Goal: Task Accomplishment & Management: Use online tool/utility

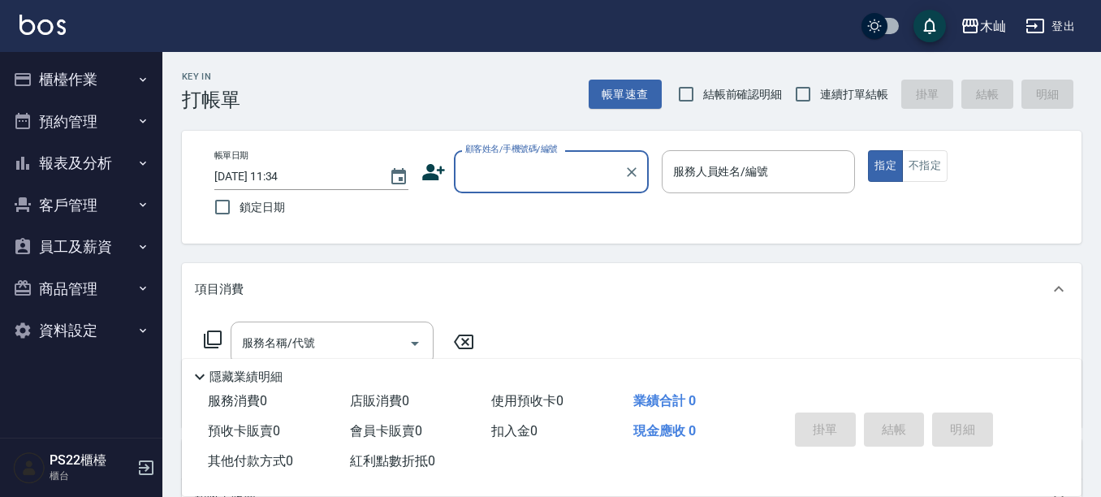
click at [504, 181] on input "顧客姓名/手機號碼/編號" at bounding box center [539, 171] width 156 height 28
type input "m"
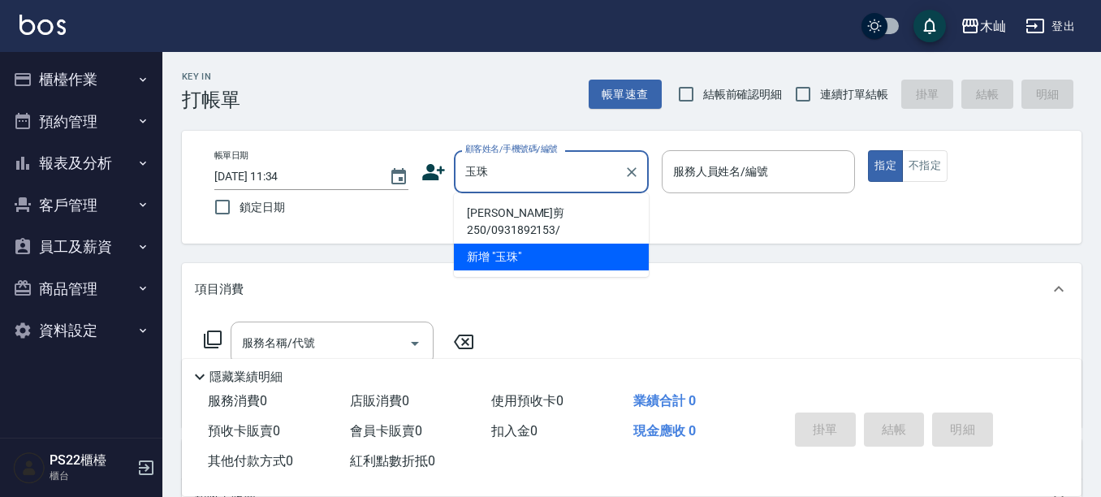
click at [532, 213] on li "[PERSON_NAME]剪250/0931892153/" at bounding box center [551, 222] width 195 height 44
type input "[PERSON_NAME]剪250/0931892153/"
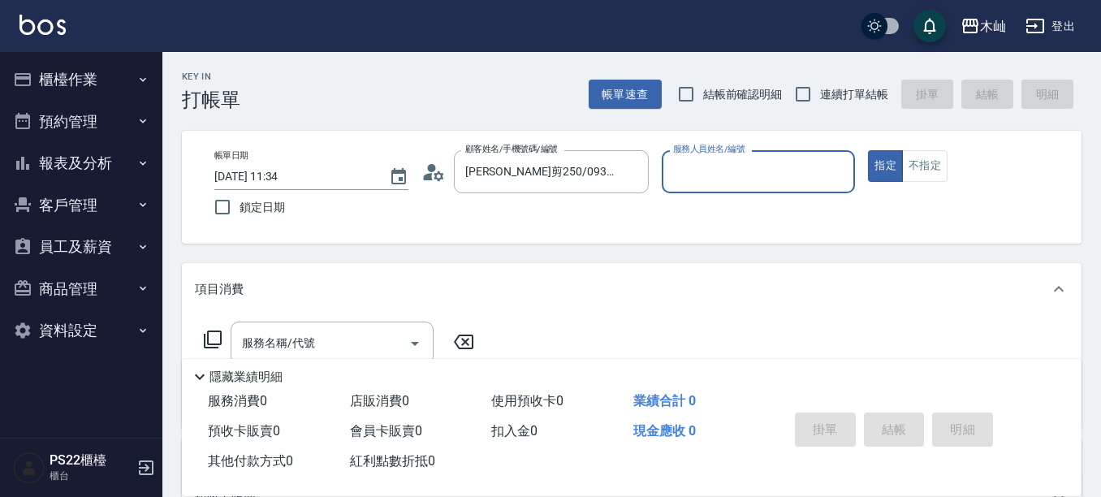
type input "小愛-10"
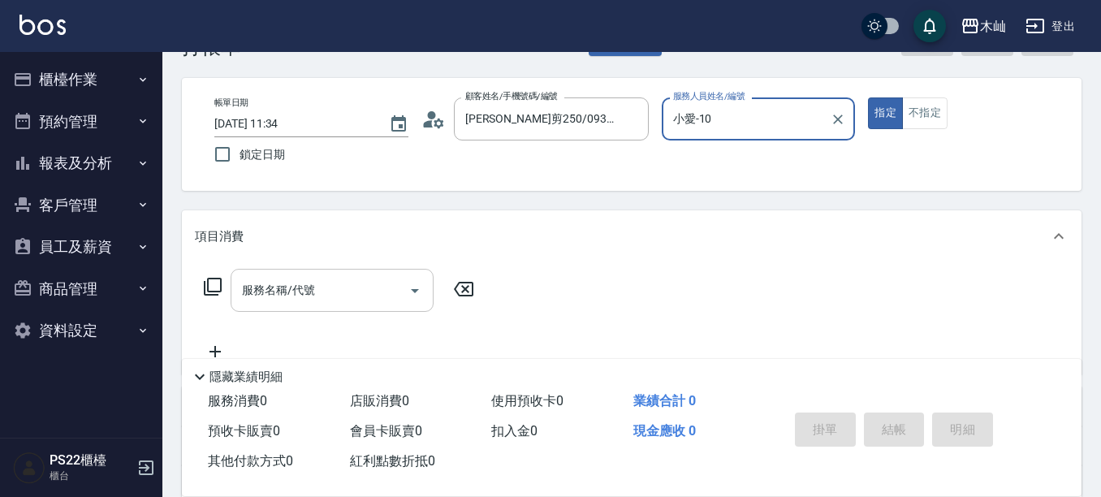
scroll to position [81, 0]
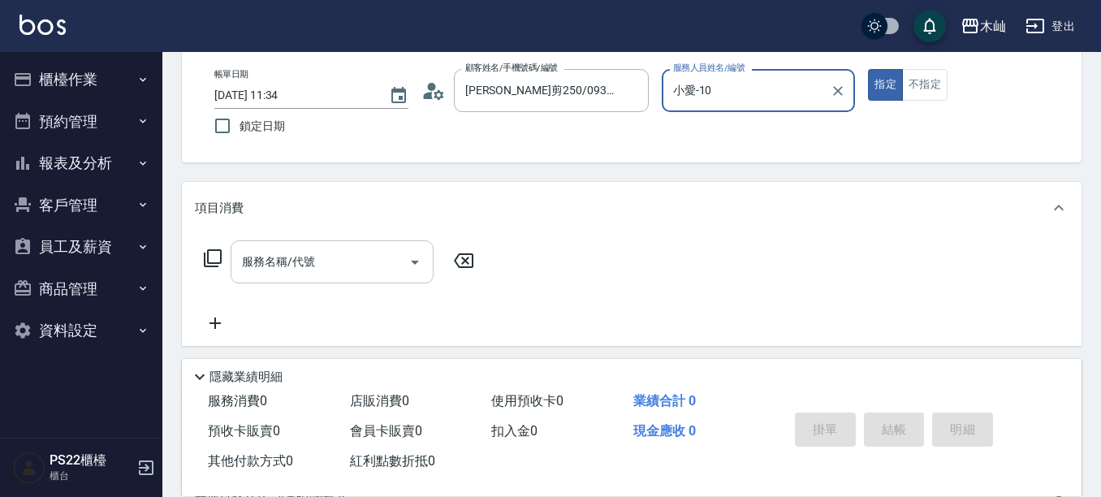
click at [350, 268] on input "服務名稱/代號" at bounding box center [320, 262] width 164 height 28
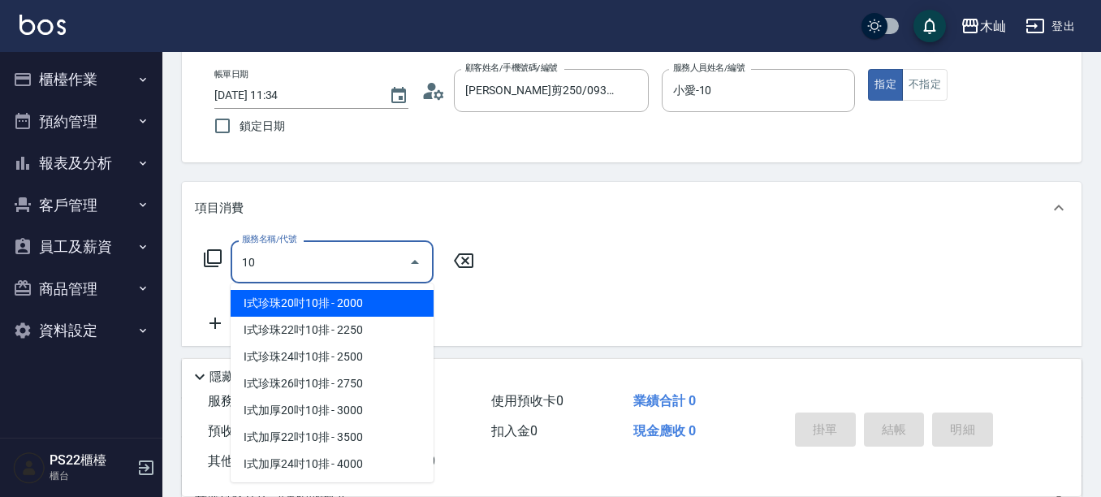
type input "1"
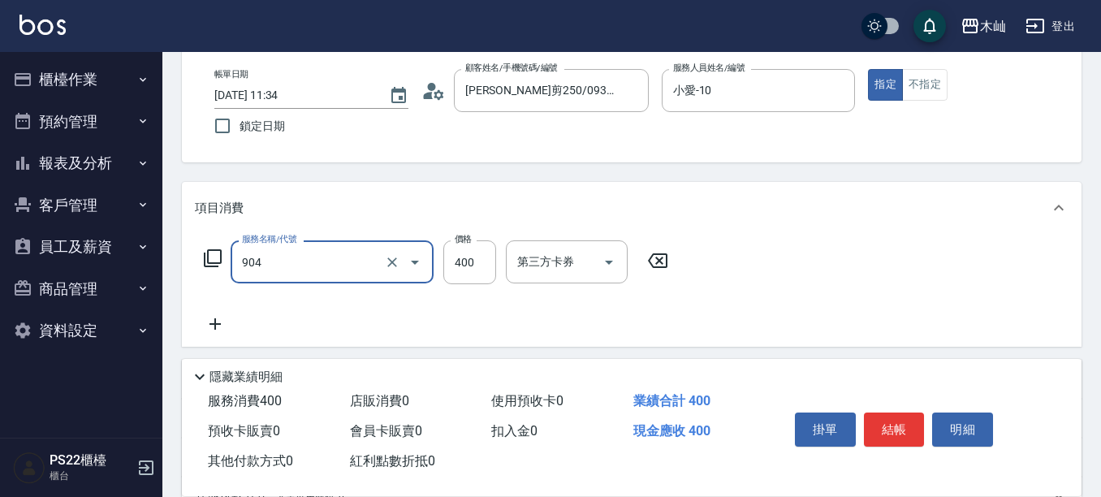
type input "精油洗+瞬護(904)"
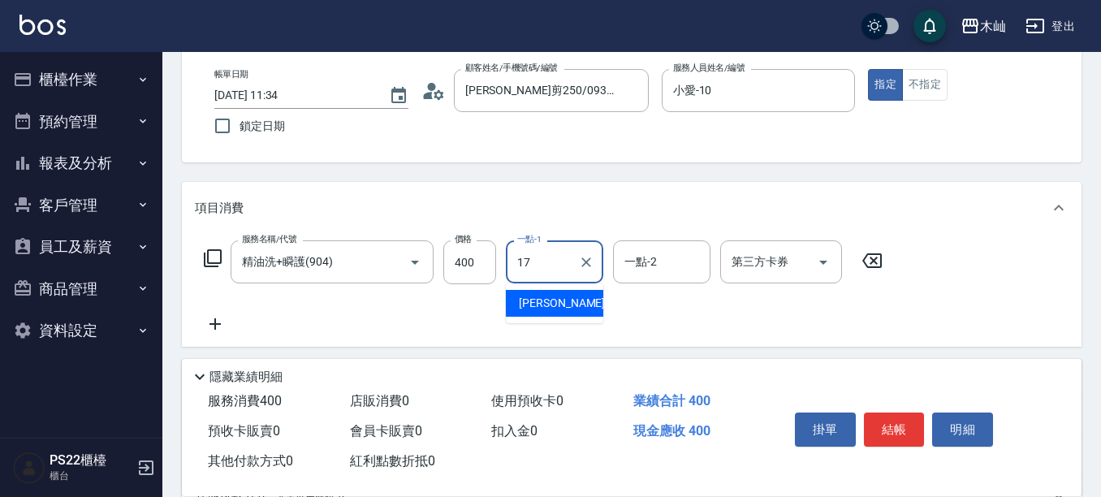
type input "[PERSON_NAME]-17"
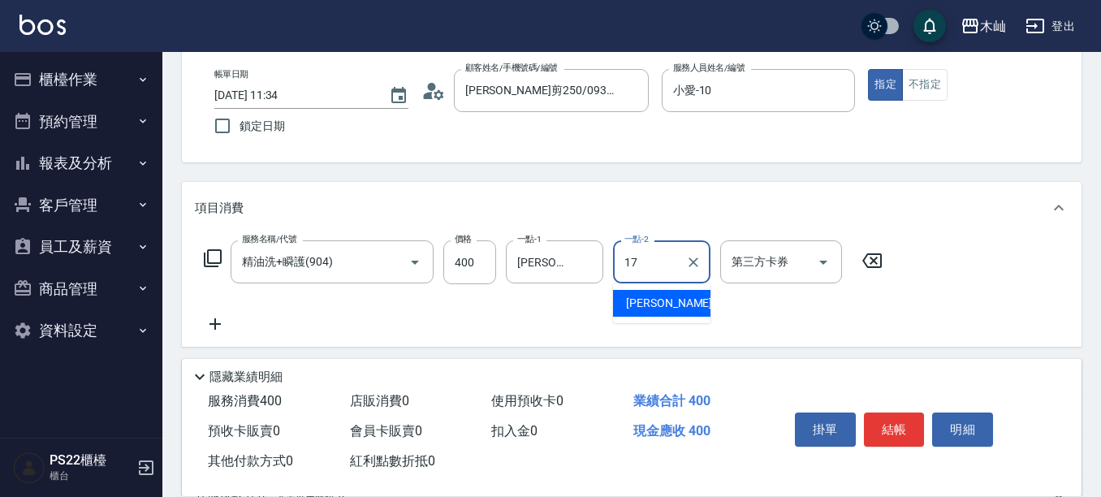
type input "[PERSON_NAME]-17"
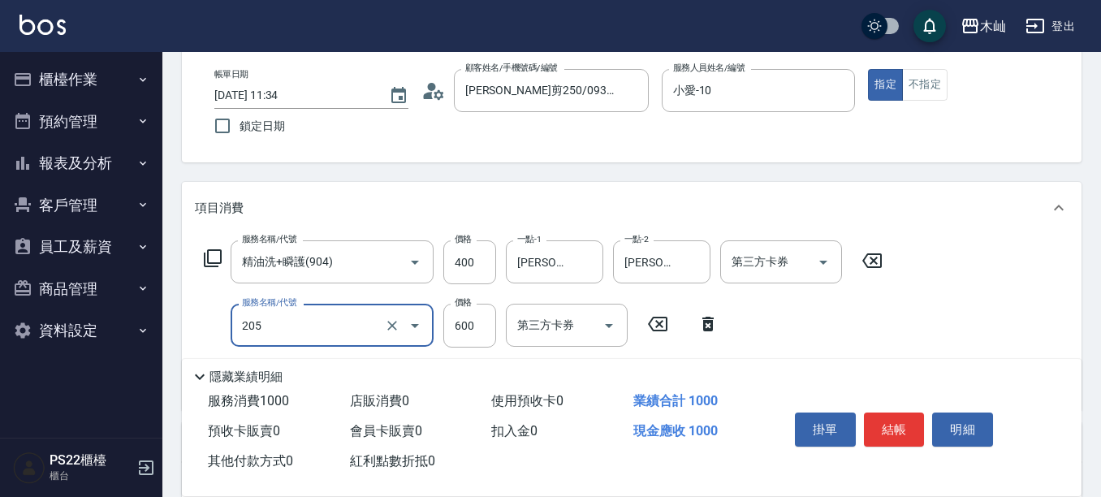
type input "A級洗剪(205)"
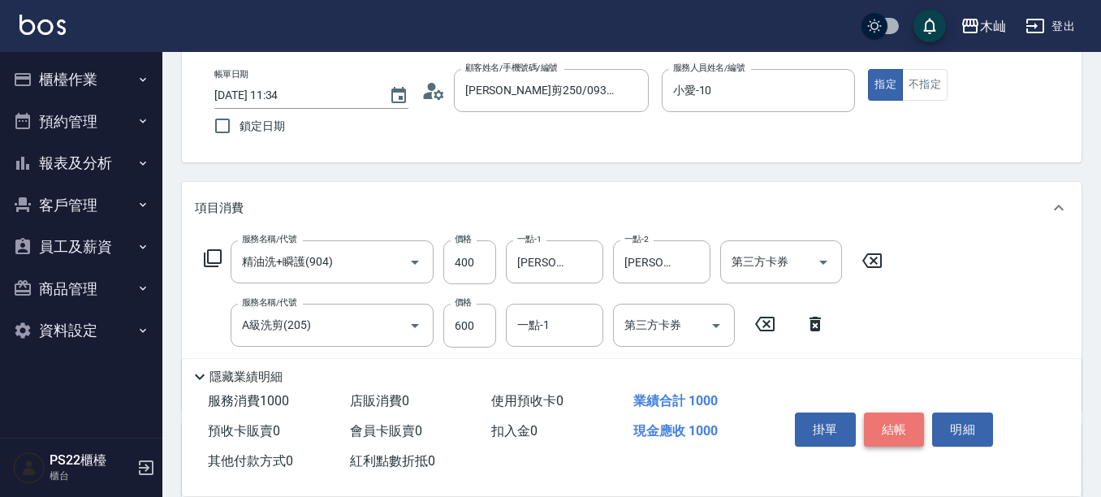
click at [883, 428] on button "結帳" at bounding box center [894, 429] width 61 height 34
